Goal: Find specific page/section: Find specific page/section

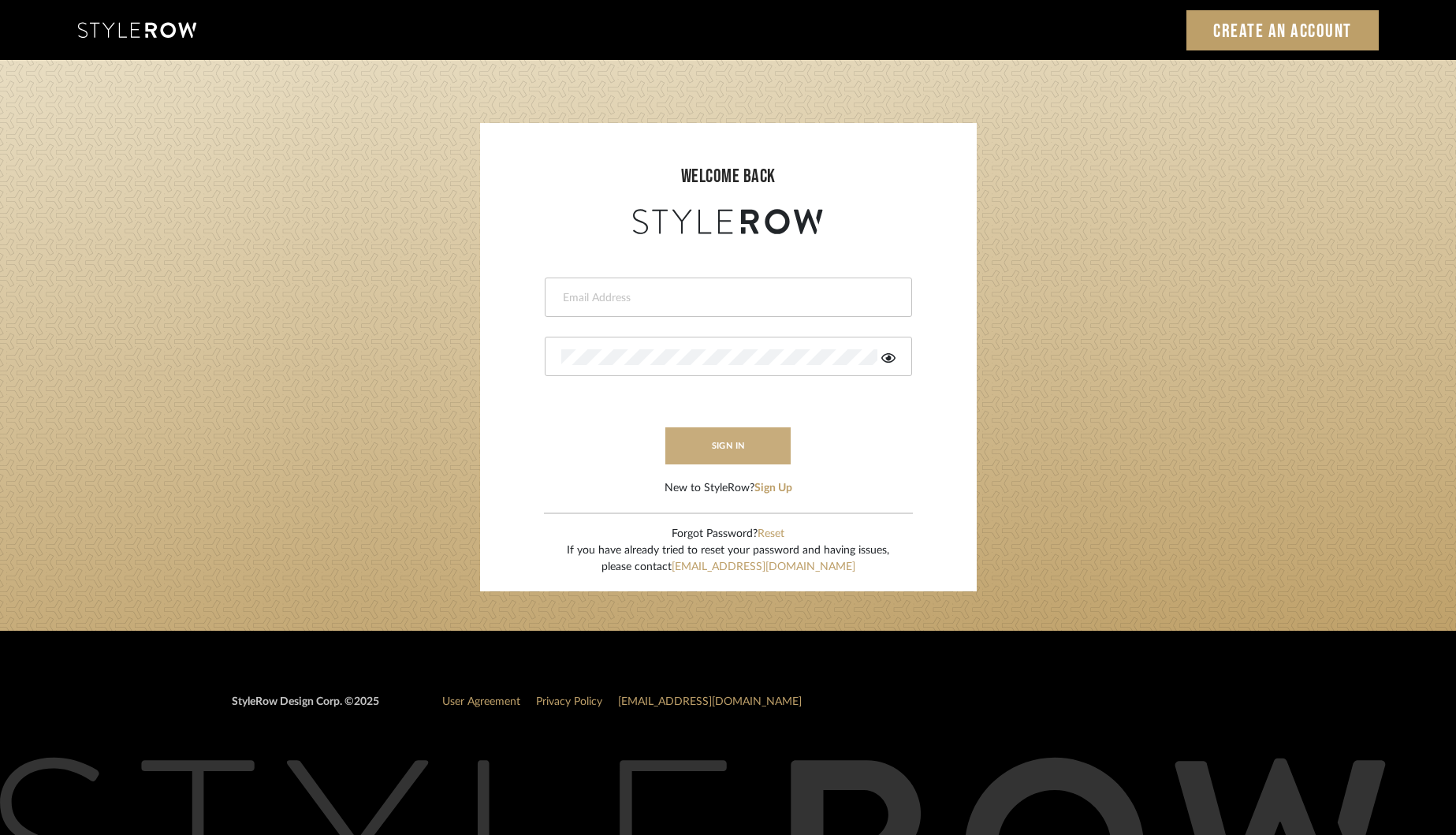
type input "[EMAIL_ADDRESS][DOMAIN_NAME]"
click at [738, 443] on button "sign in" at bounding box center [728, 446] width 127 height 37
type input "[EMAIL_ADDRESS][DOMAIN_NAME]"
click at [741, 448] on button "sign in" at bounding box center [728, 446] width 127 height 37
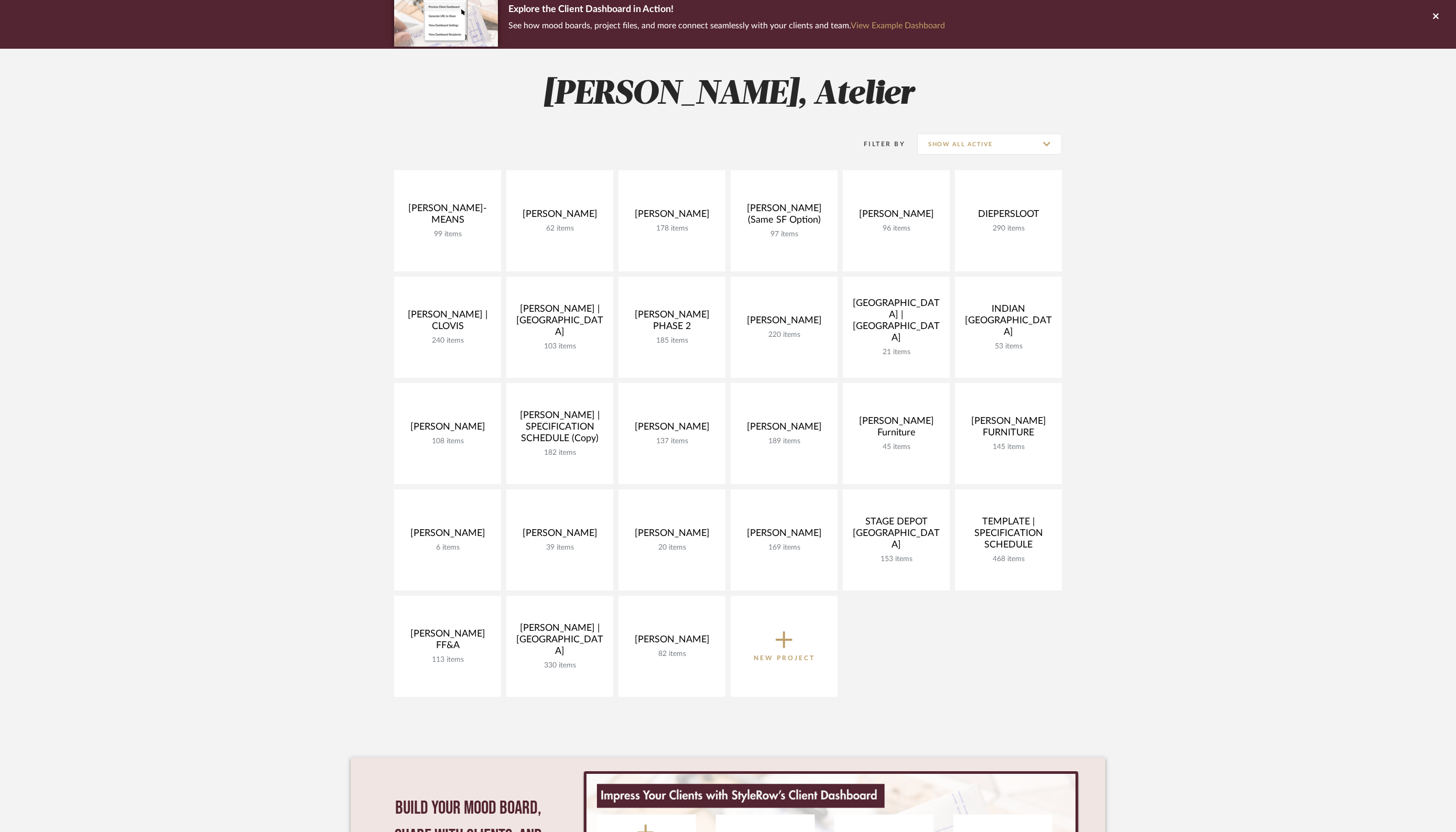
scroll to position [93, 0]
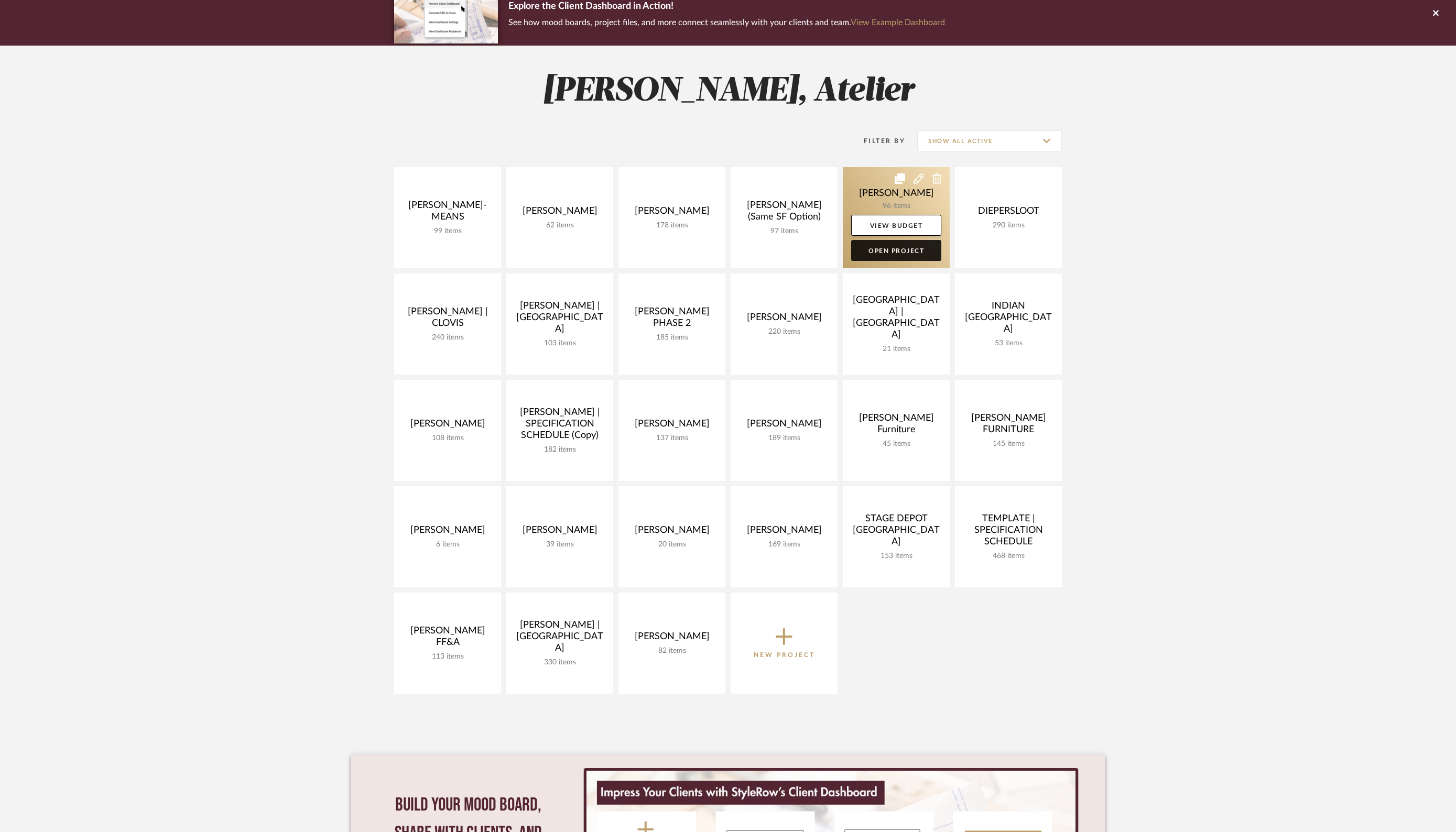
click at [887, 253] on link "Open Project" at bounding box center [896, 250] width 90 height 21
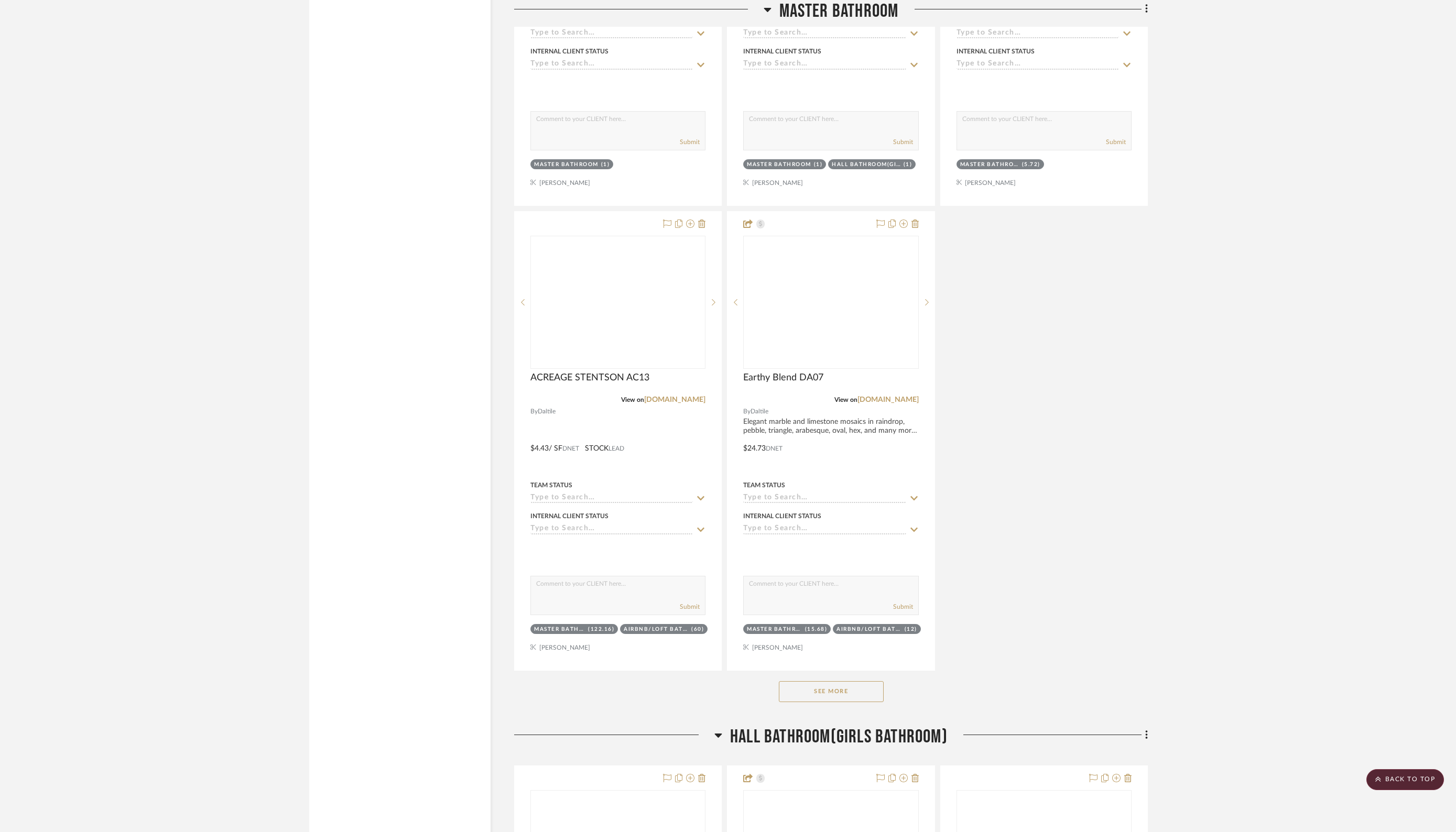
scroll to position [5533, 0]
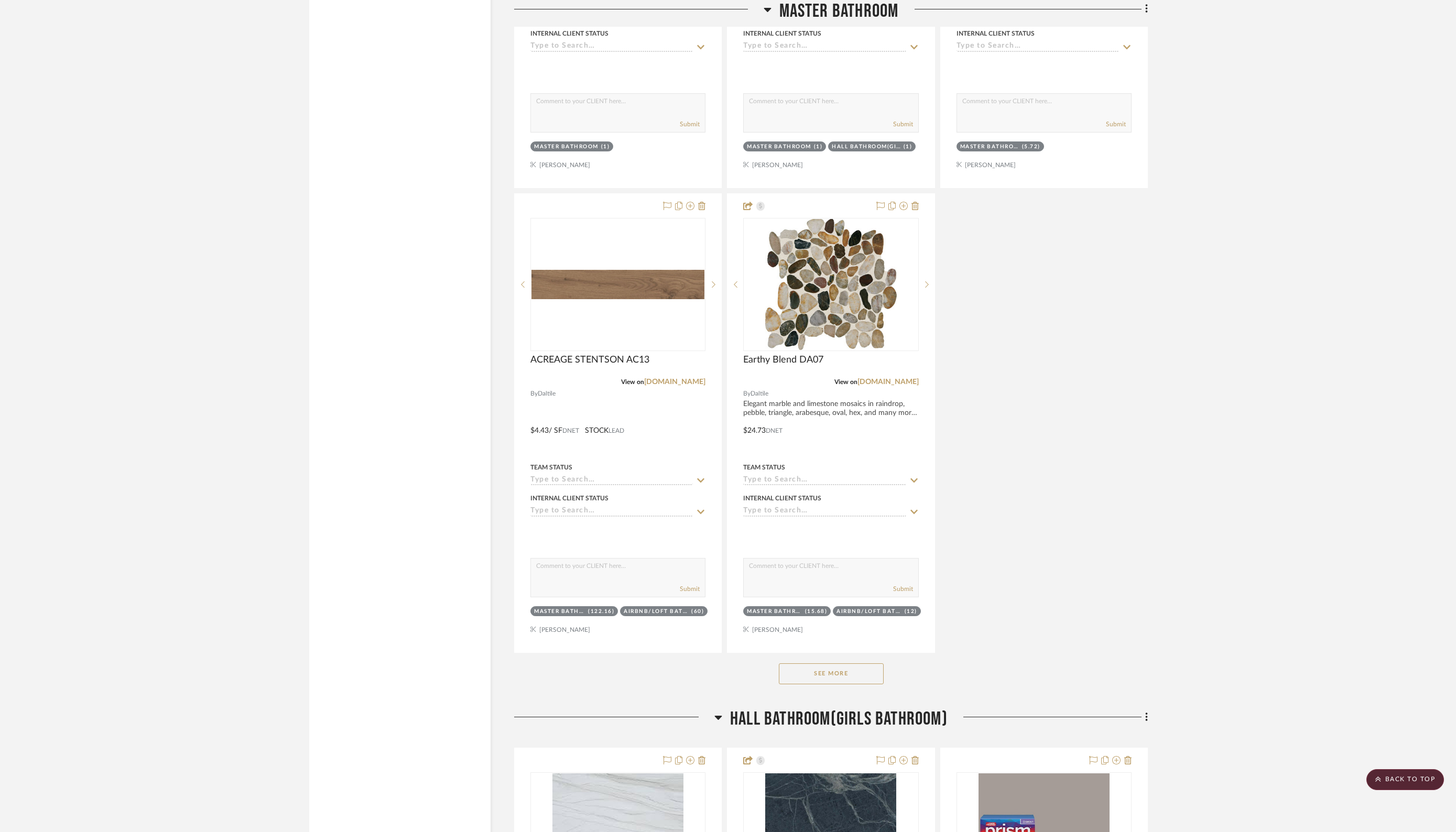
click at [813, 663] on button "See More" at bounding box center [830, 674] width 105 height 21
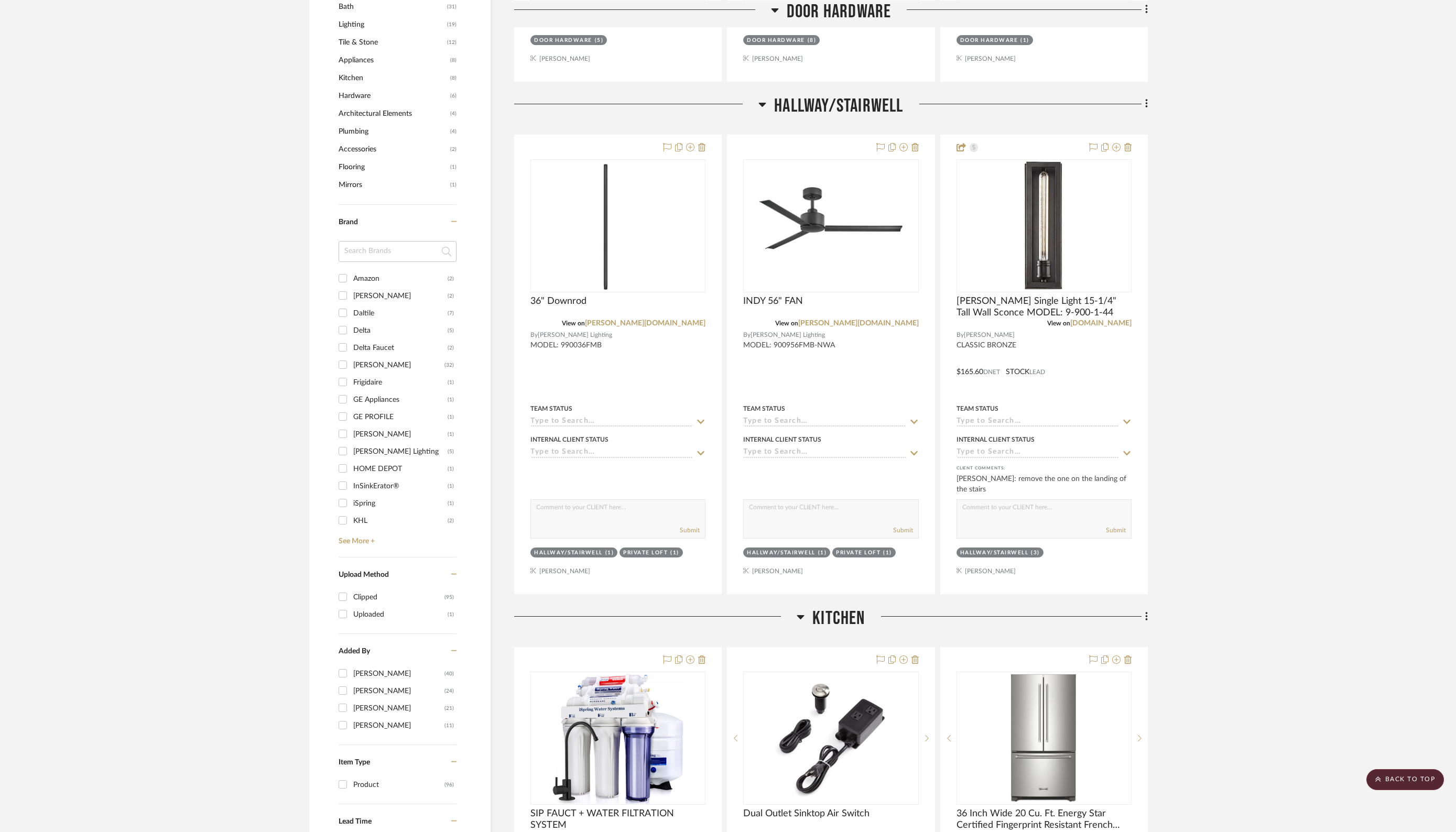
scroll to position [349, 0]
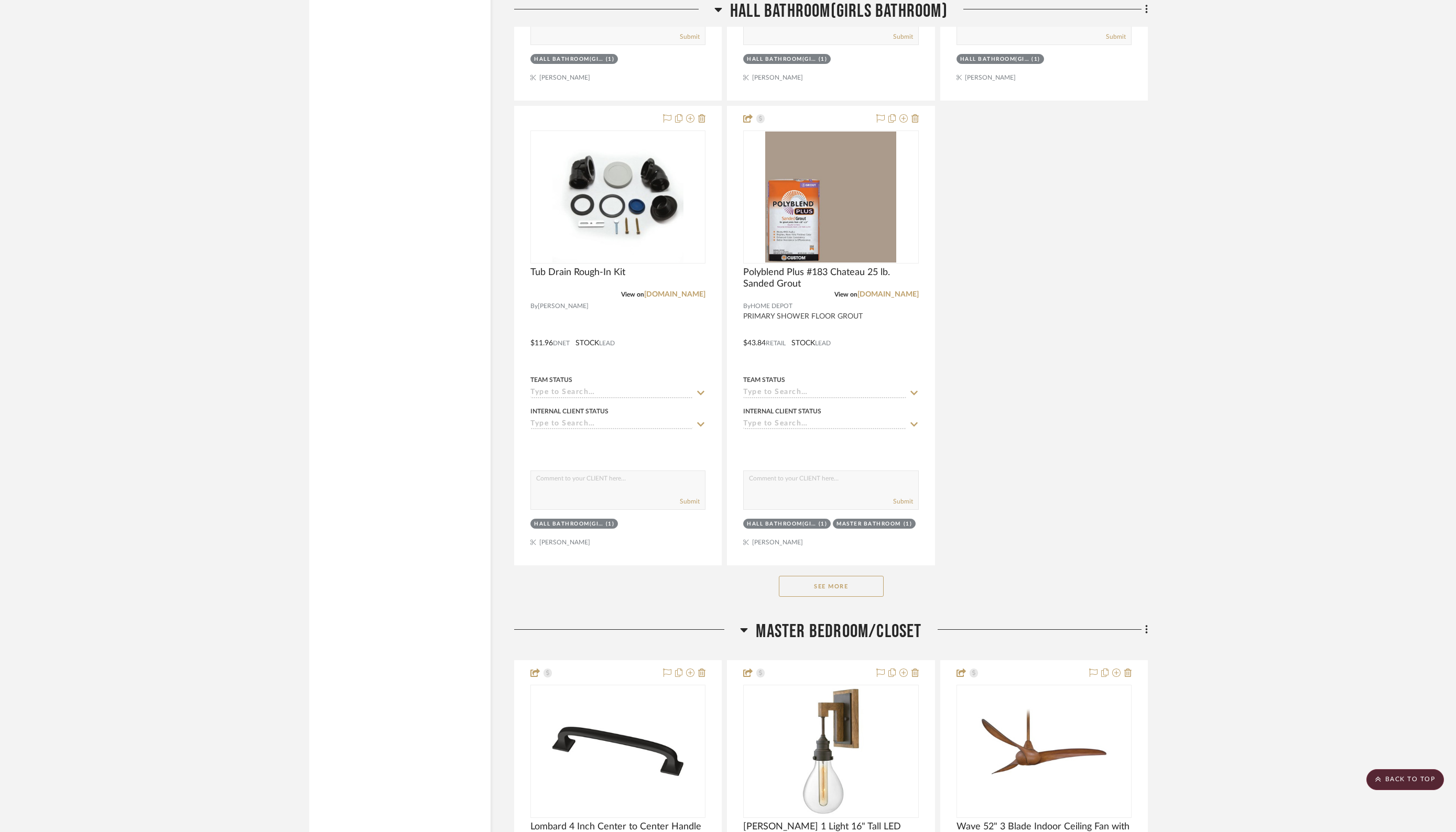
click at [816, 576] on button "See More" at bounding box center [830, 586] width 105 height 21
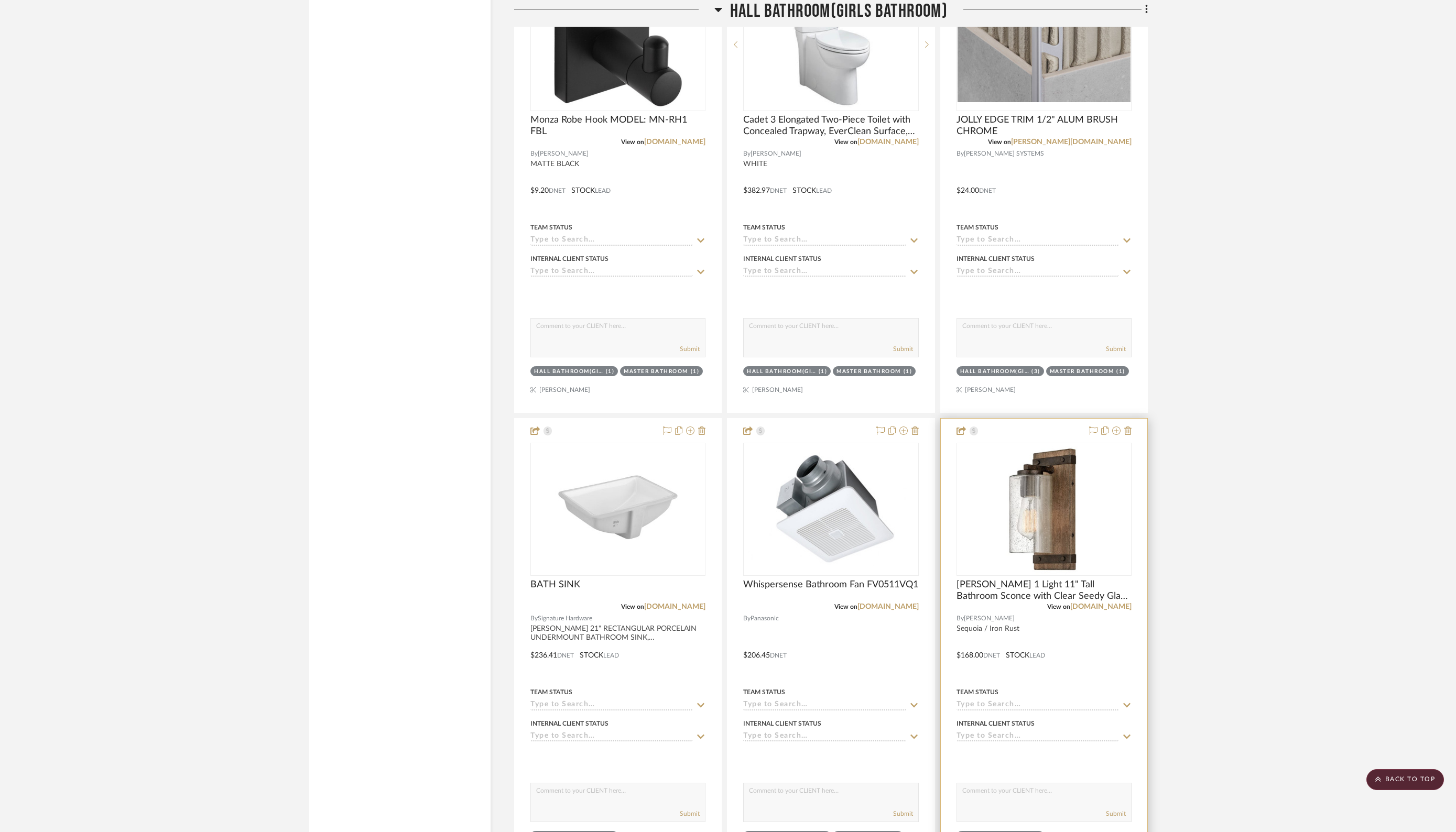
scroll to position [12820, 0]
